Goal: Task Accomplishment & Management: Use online tool/utility

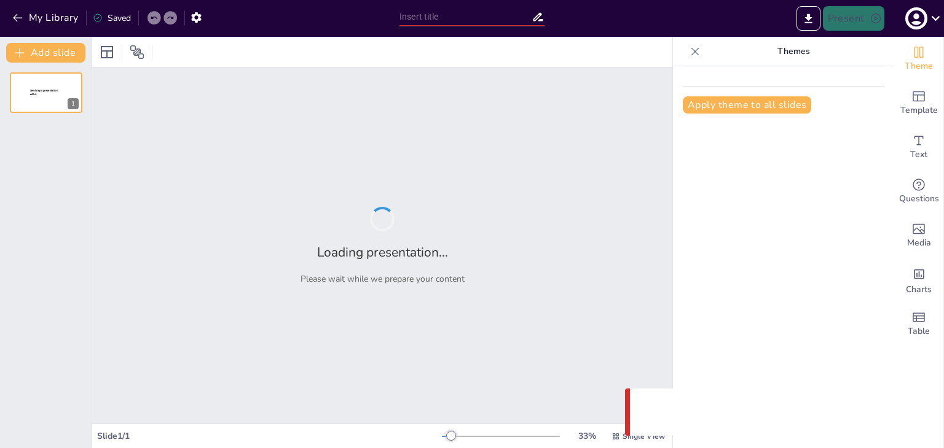
type input "Innovaciones en Logística: El Uso de Drones en Operaciones"
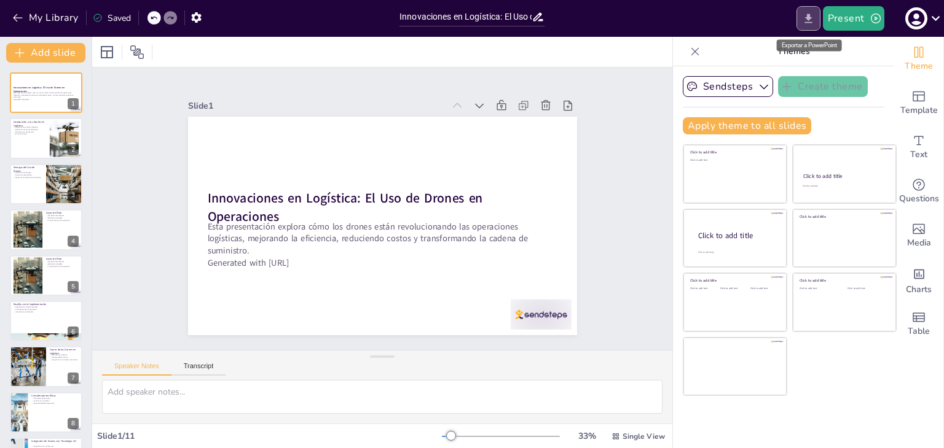
click at [811, 18] on icon "Export to PowerPoint" at bounding box center [807, 18] width 7 height 9
click at [61, 120] on div at bounding box center [64, 138] width 57 height 37
type textarea "Los drones están emergiendo como una solución clave en la logística debido a su…"
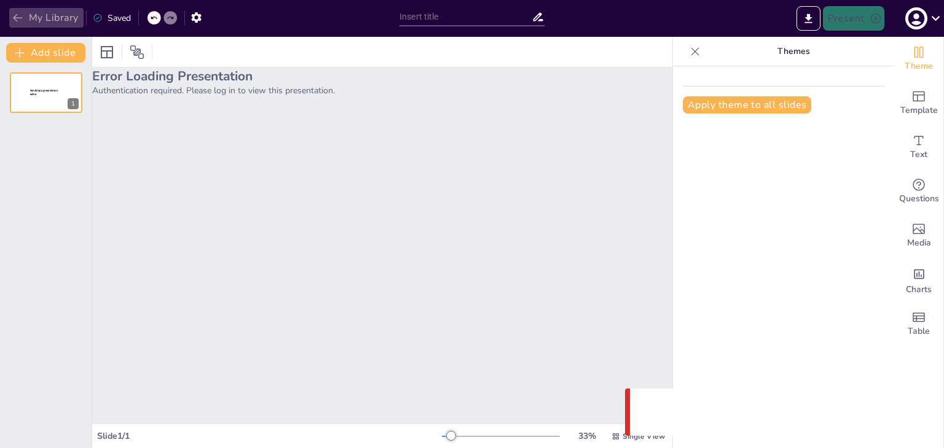
click at [47, 14] on button "My Library" at bounding box center [46, 18] width 74 height 20
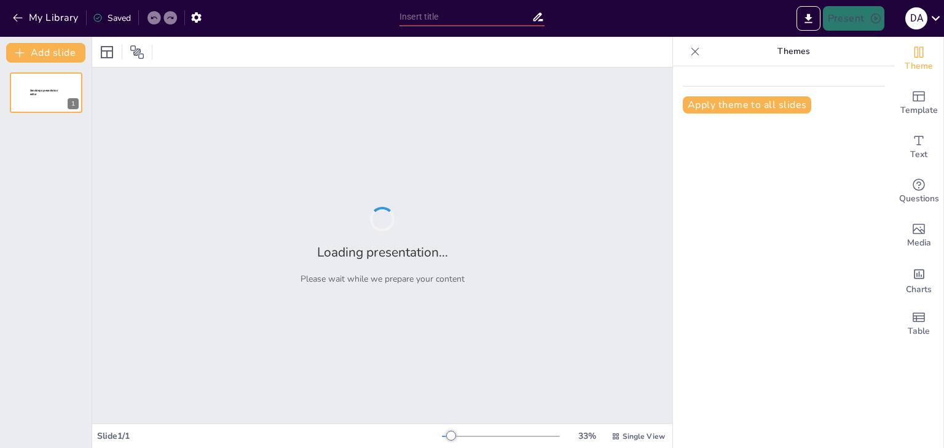
type input "Innovaciones en Logística: El Uso de Drones en Operaciones"
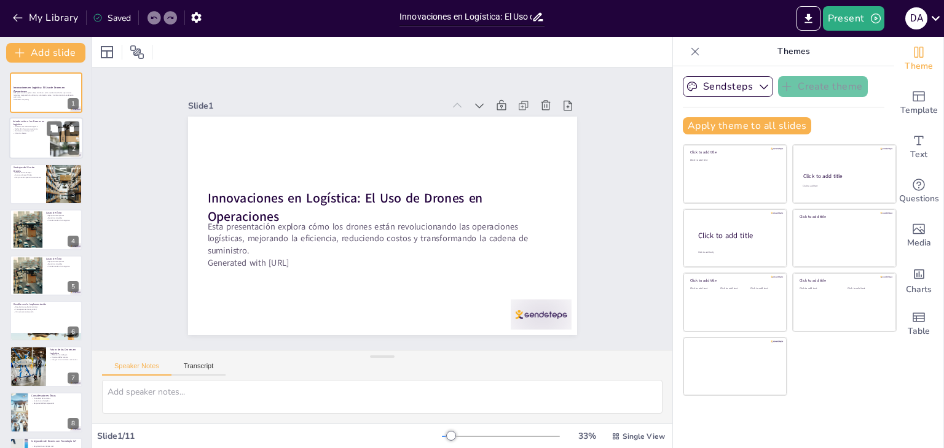
click at [49, 143] on div at bounding box center [46, 139] width 74 height 42
type textarea "Los drones están emergiendo como una solución clave en la logística debido a su…"
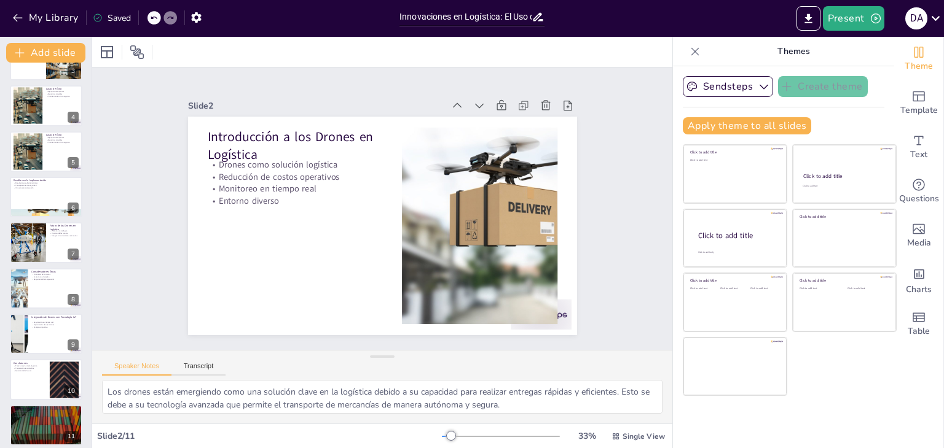
scroll to position [131, 0]
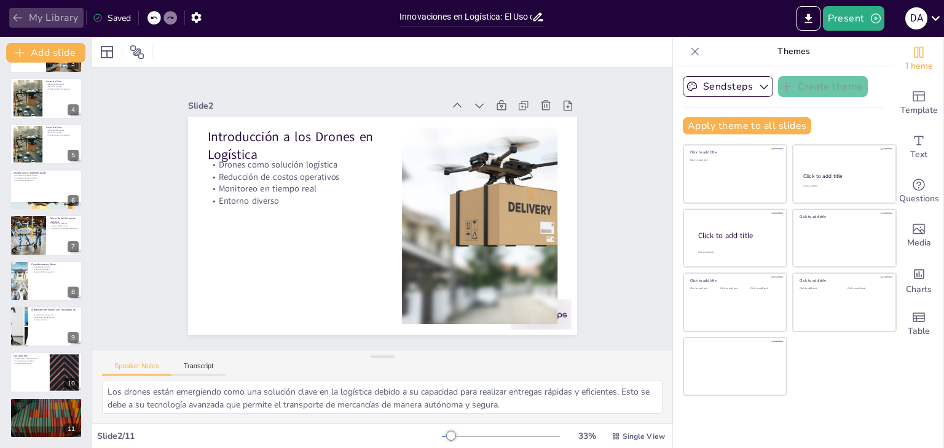
click at [12, 22] on icon "button" at bounding box center [18, 18] width 12 height 12
